Goal: Transaction & Acquisition: Download file/media

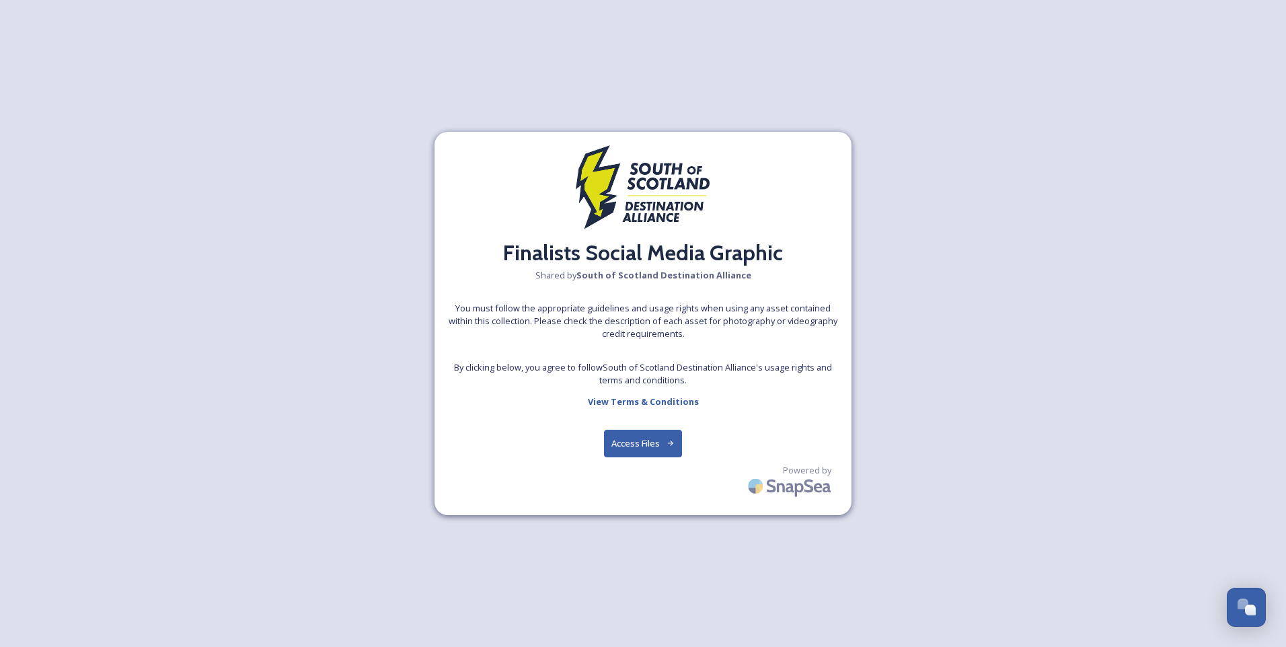
click at [648, 448] on button "Access Files" at bounding box center [643, 444] width 79 height 28
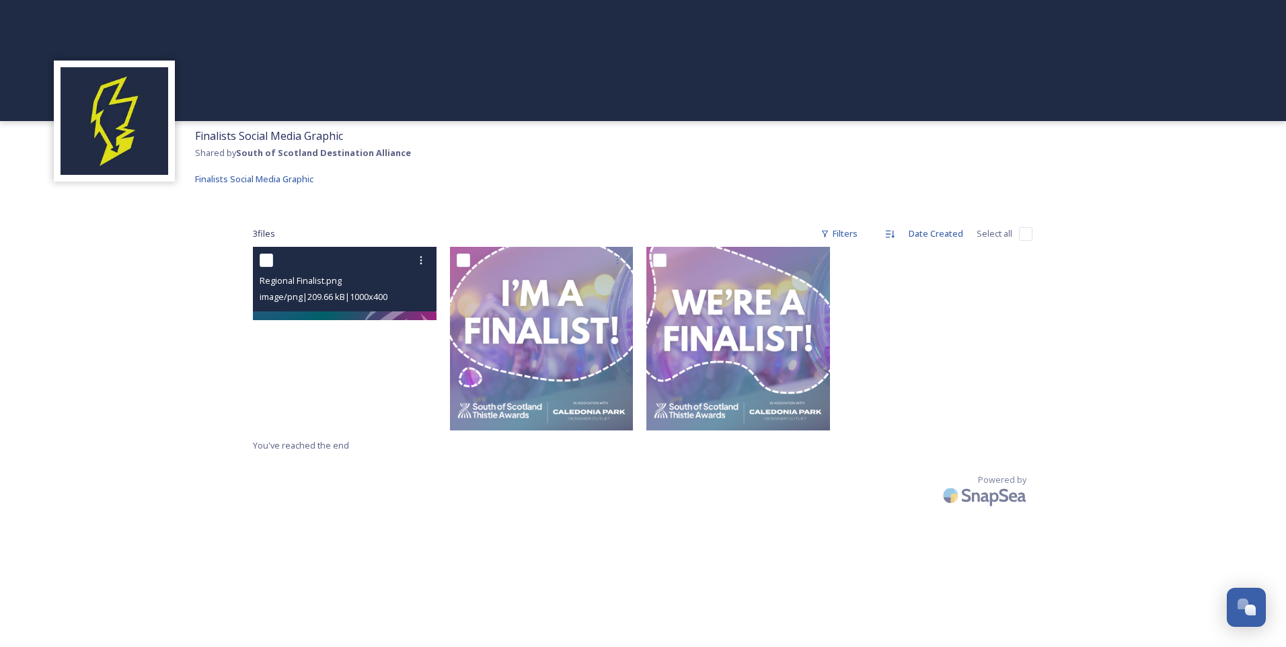
click at [269, 258] on input "checkbox" at bounding box center [266, 260] width 13 height 13
checkbox input "true"
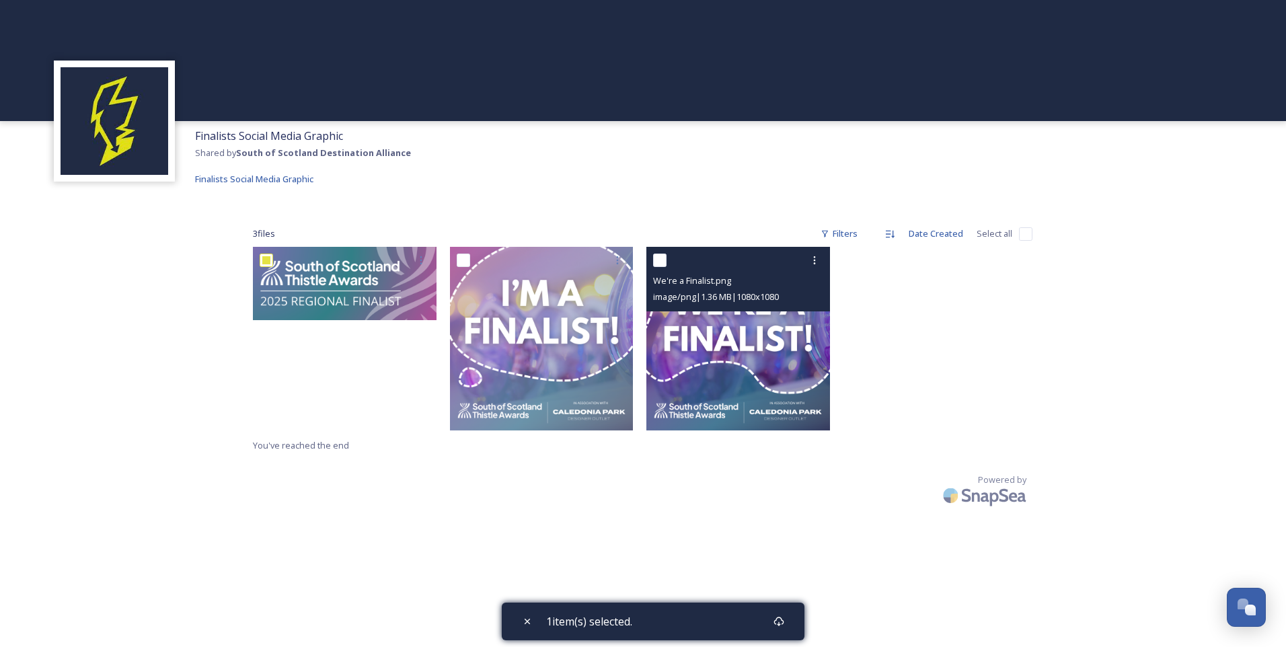
click at [662, 258] on input "checkbox" at bounding box center [659, 260] width 13 height 13
checkbox input "true"
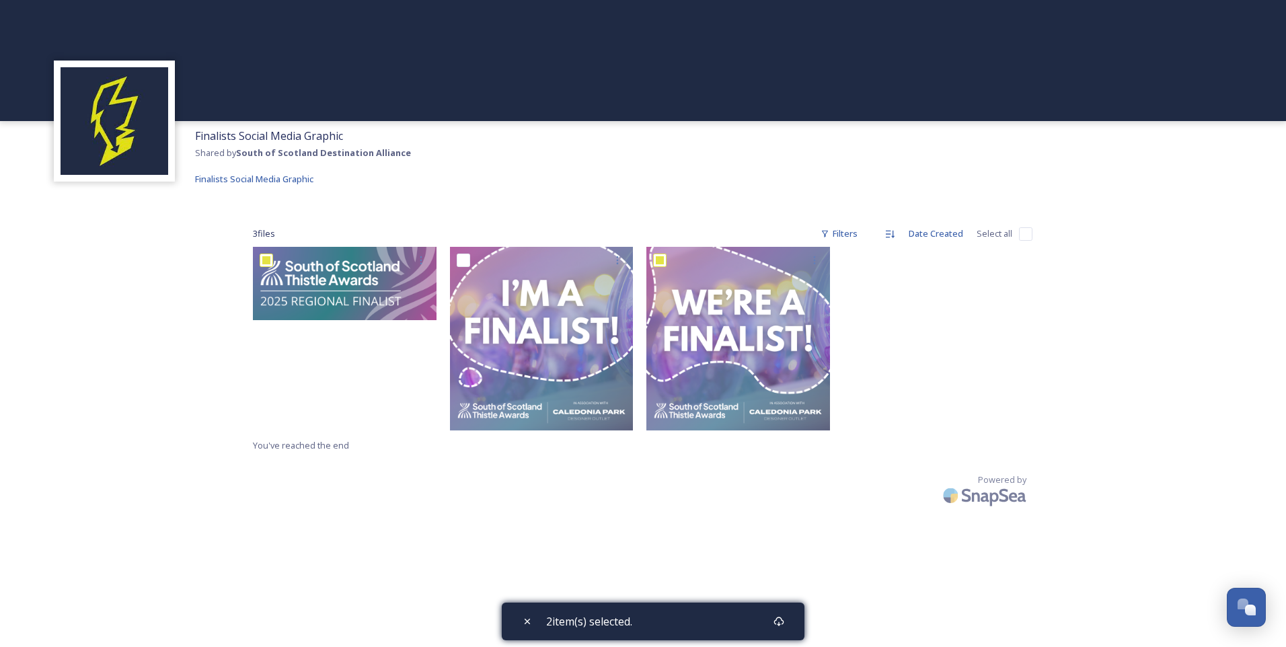
click at [340, 408] on div at bounding box center [348, 342] width 190 height 190
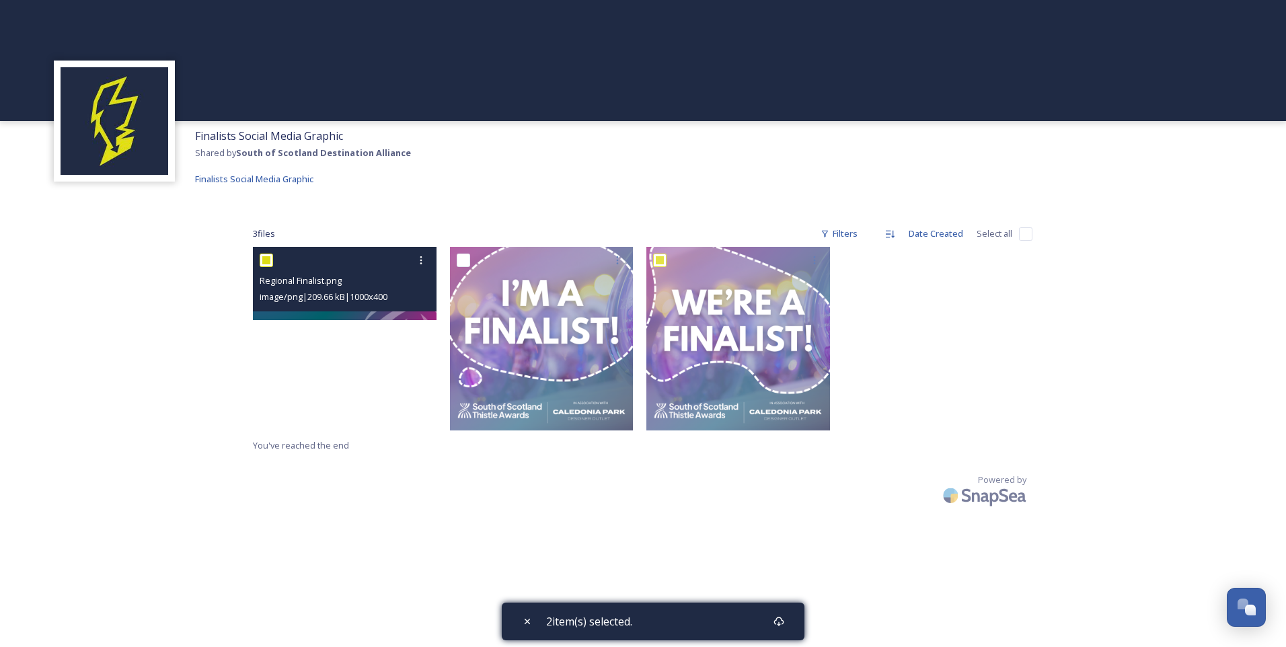
click at [270, 261] on input "checkbox" at bounding box center [266, 260] width 13 height 13
checkbox input "false"
click at [424, 256] on icon at bounding box center [421, 260] width 11 height 11
click at [414, 319] on span "Download" at bounding box center [405, 315] width 41 height 13
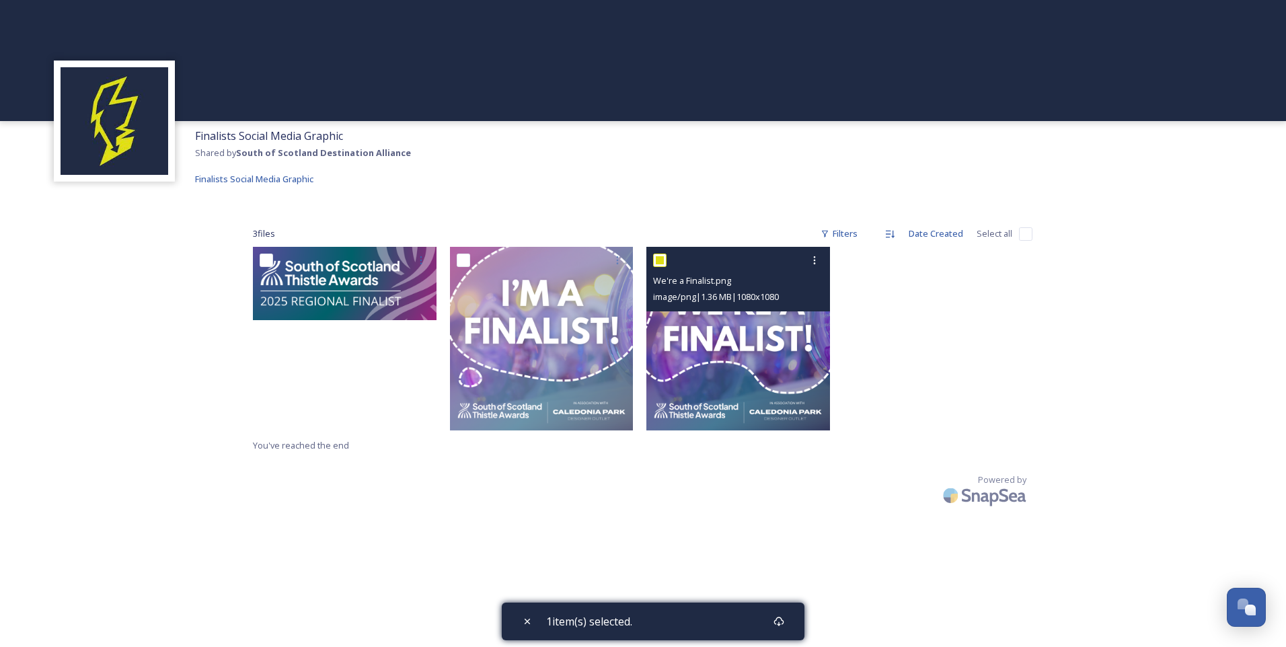
click at [661, 261] on input "checkbox" at bounding box center [659, 260] width 13 height 13
checkbox input "false"
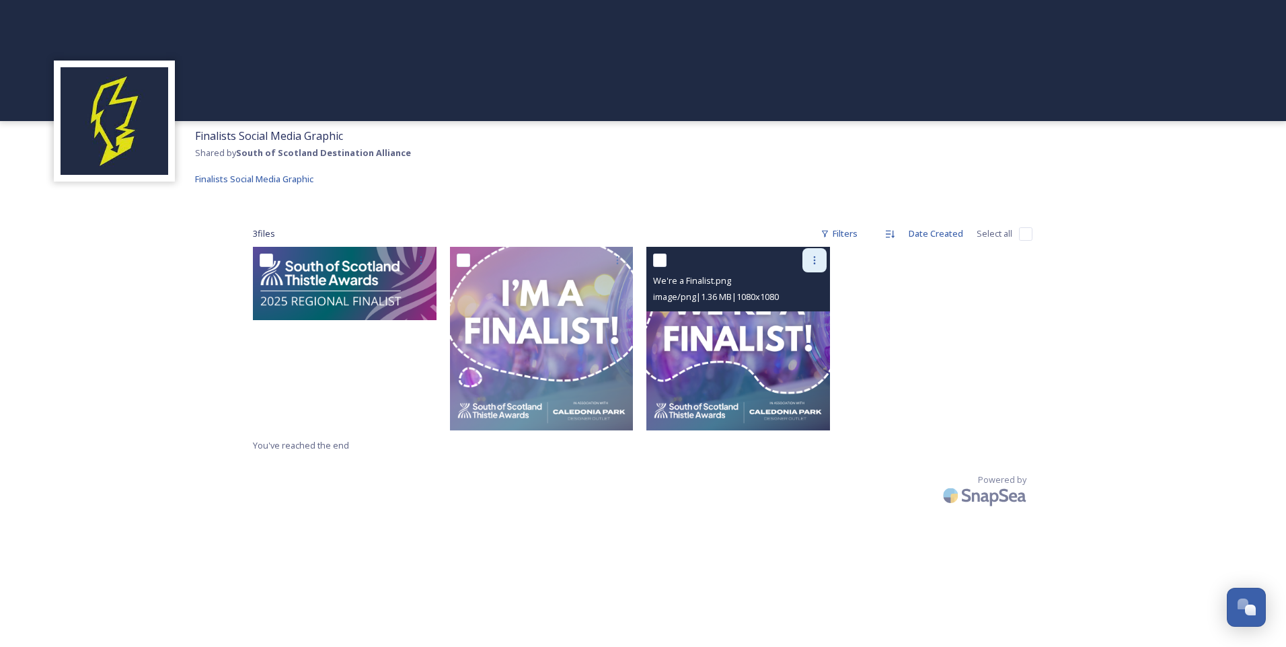
click at [818, 261] on icon at bounding box center [814, 260] width 11 height 11
click at [785, 322] on div "Download" at bounding box center [798, 316] width 54 height 26
